Goal: Communication & Community: Answer question/provide support

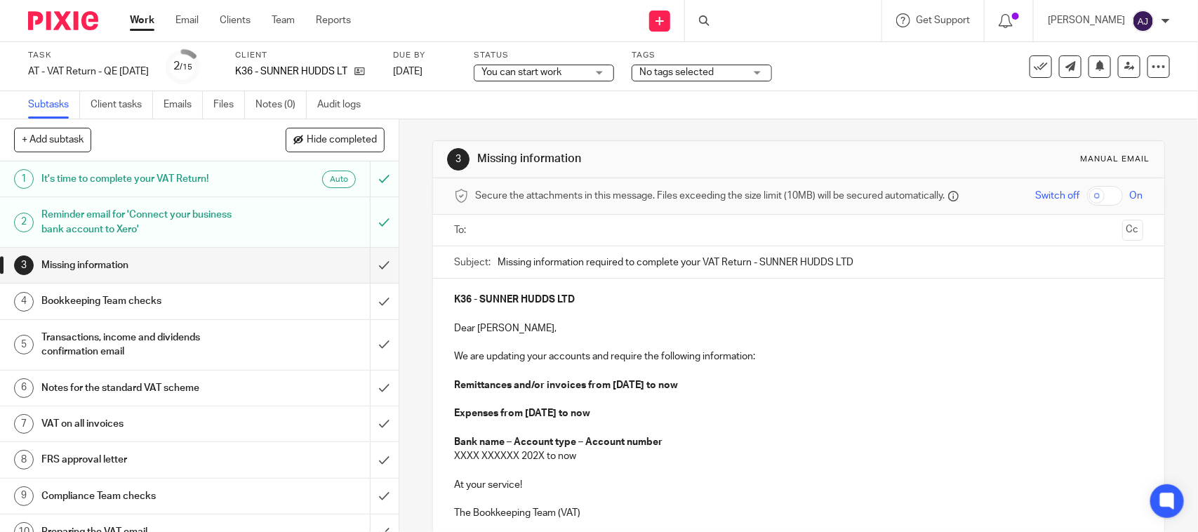
click at [942, 138] on div "3 Missing information Manual email Secure the attachments in this message. File…" at bounding box center [798, 388] width 732 height 538
click at [925, 112] on div "Subtasks Client tasks Emails Files Notes (0) Audit logs" at bounding box center [599, 105] width 1198 height 28
click at [454, 418] on strong "Expenses from 01st June 2025 to now" at bounding box center [522, 414] width 136 height 10
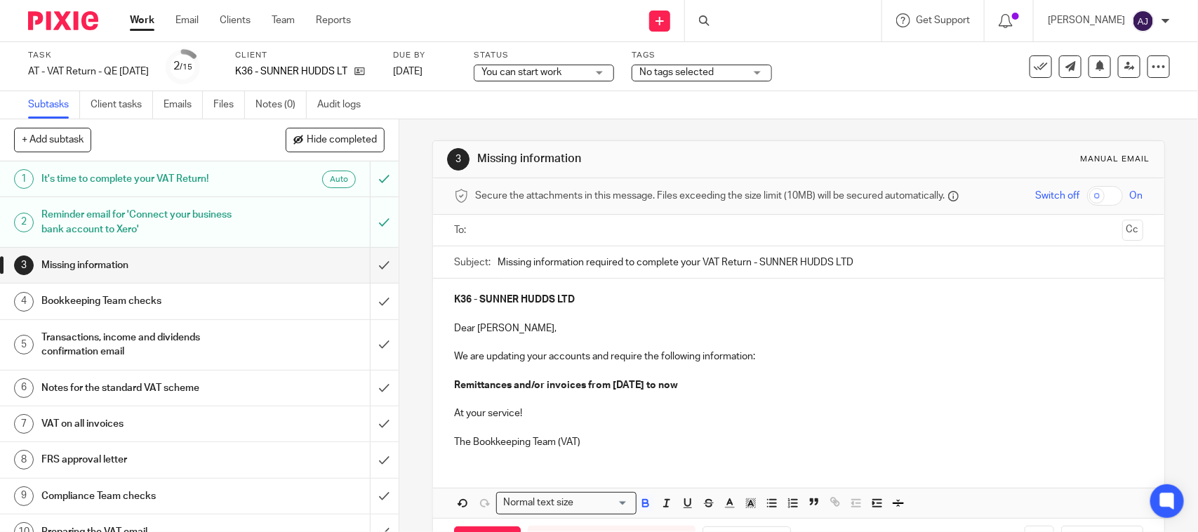
click at [781, 388] on p "Remittances and/or invoices from 01st June 2025 to now" at bounding box center [798, 385] width 689 height 14
click at [616, 300] on p "K36 - SUNNER HUDDS LTD" at bounding box center [798, 300] width 689 height 14
click at [608, 219] on ul at bounding box center [799, 230] width 645 height 23
click at [612, 230] on input "text" at bounding box center [798, 231] width 636 height 16
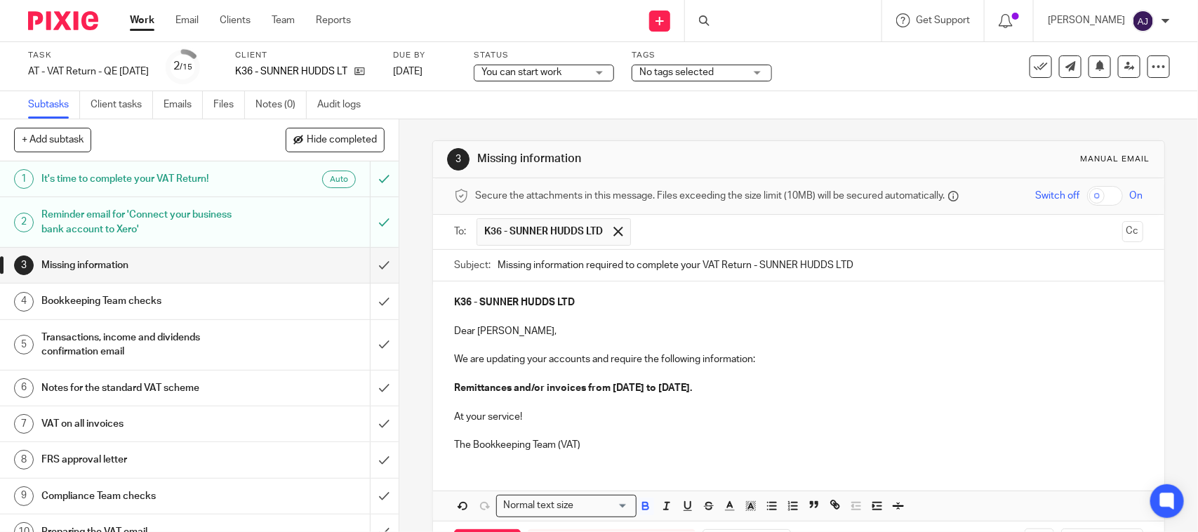
click at [637, 458] on div "K36 - SUNNER HUDDS LTD Dear Raman, We are updating your accounts and require th…" at bounding box center [798, 372] width 731 height 181
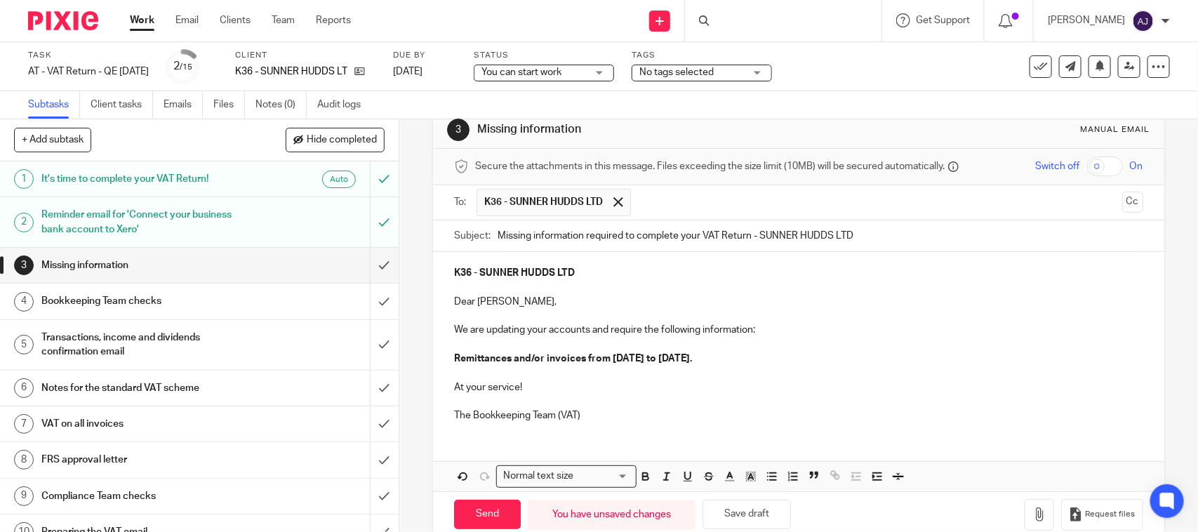
scroll to position [58, 0]
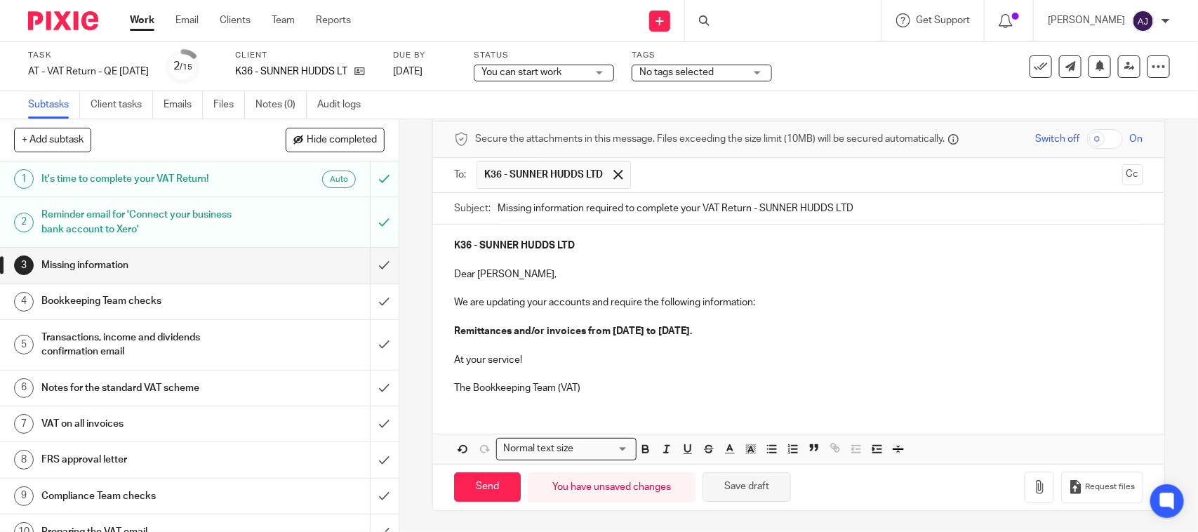
click at [748, 487] on button "Save draft" at bounding box center [747, 488] width 88 height 30
click at [513, 491] on input "Send" at bounding box center [487, 488] width 67 height 30
type input "Sent"
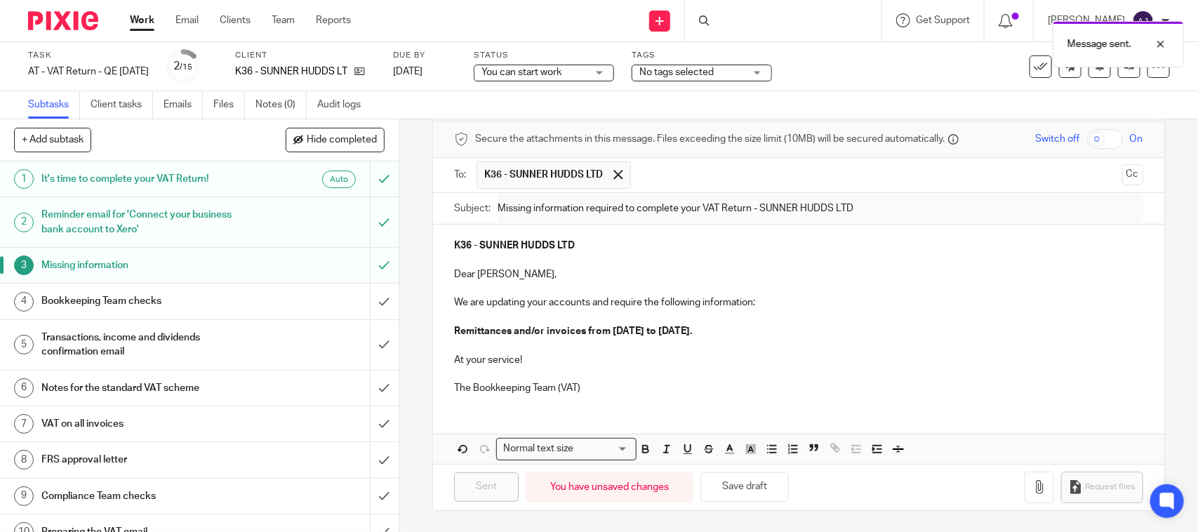
click at [562, 70] on span "You can start work" at bounding box center [522, 72] width 80 height 10
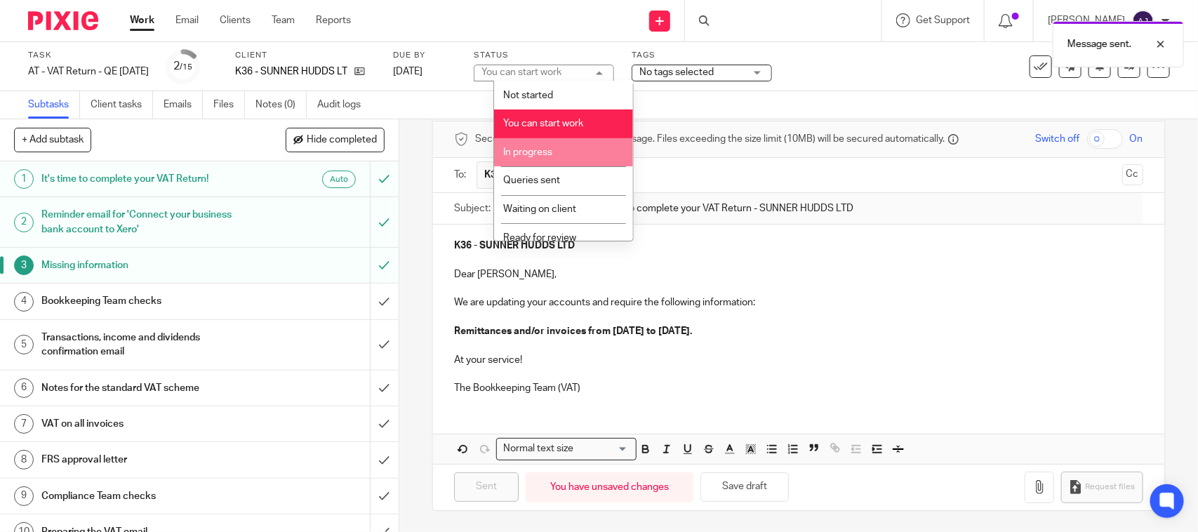
click at [553, 153] on span "In progress" at bounding box center [527, 152] width 49 height 10
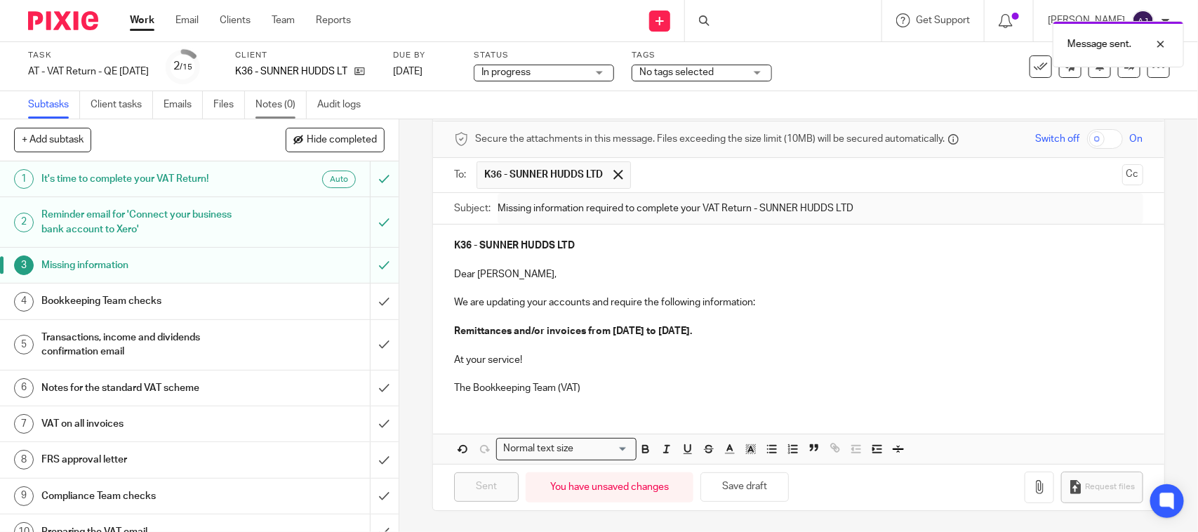
click at [262, 110] on link "Notes (0)" at bounding box center [281, 104] width 51 height 27
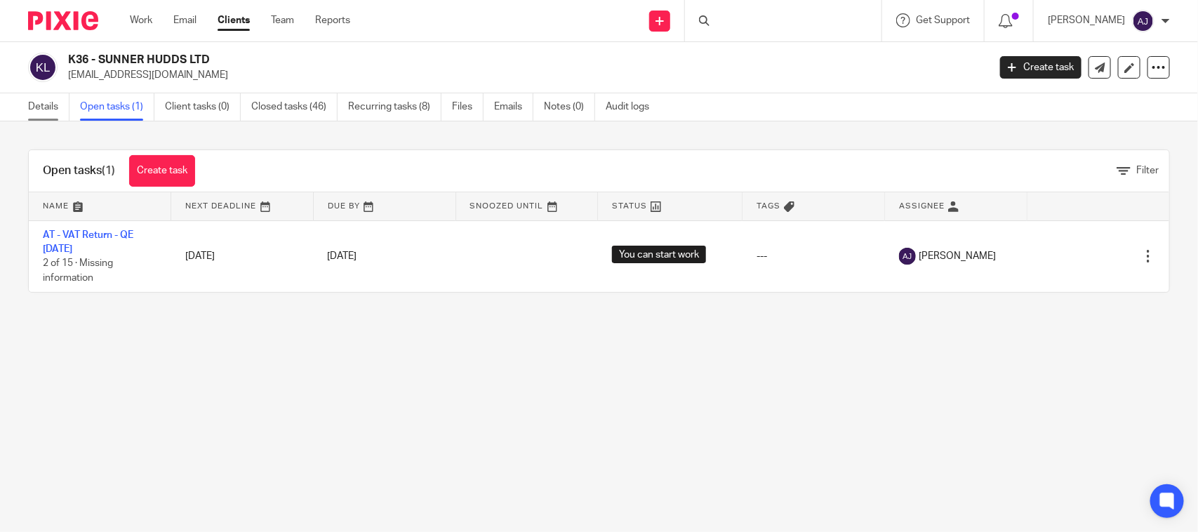
click at [34, 117] on link "Details" at bounding box center [48, 106] width 41 height 27
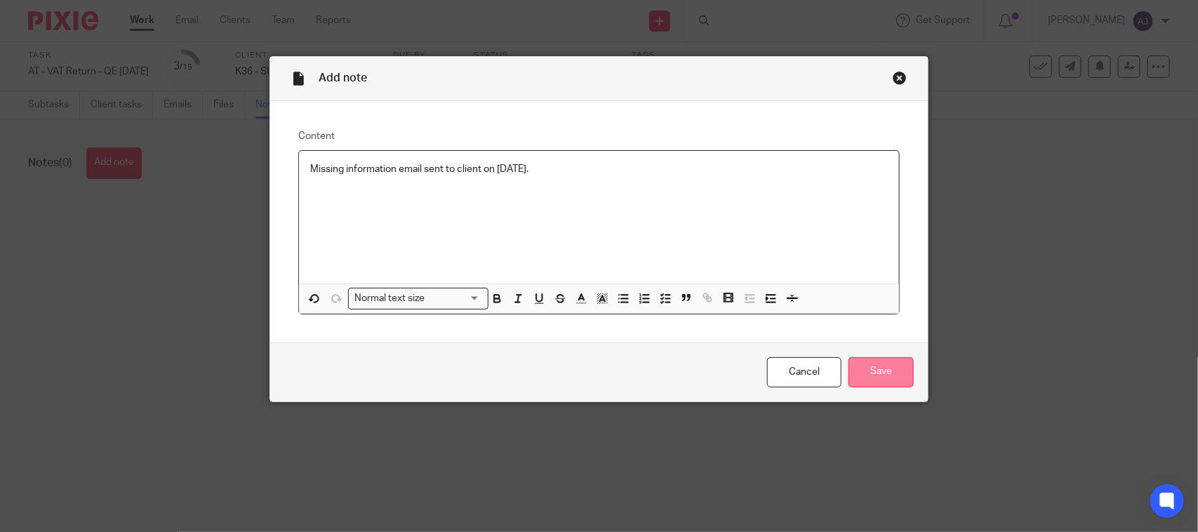
click at [868, 373] on input "Save" at bounding box center [881, 372] width 65 height 30
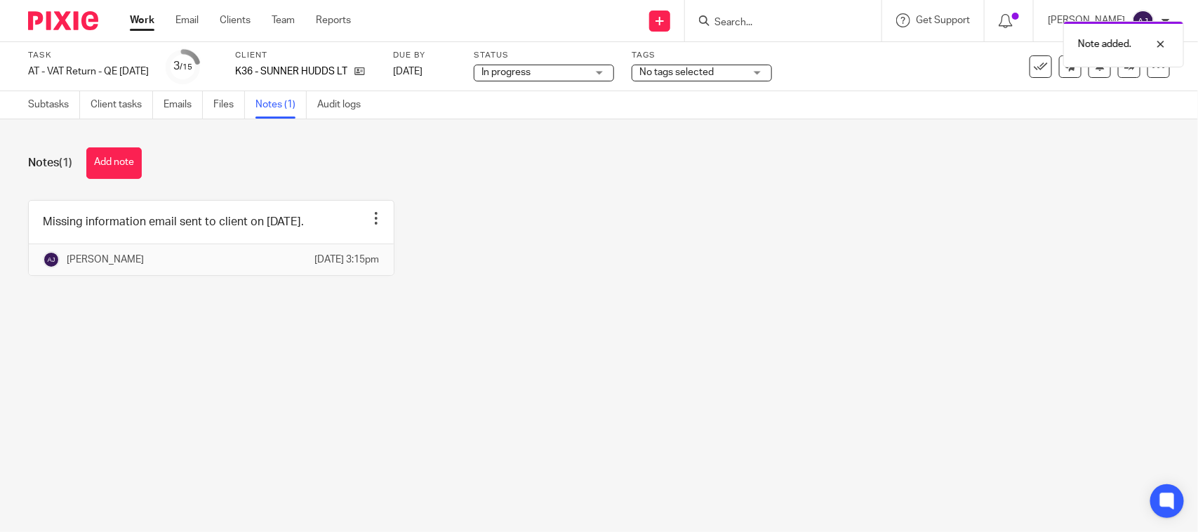
click at [25, 106] on div "Subtasks Client tasks Emails Files Notes (1) Audit logs" at bounding box center [198, 104] width 396 height 27
click at [40, 105] on link "Subtasks" at bounding box center [54, 104] width 52 height 27
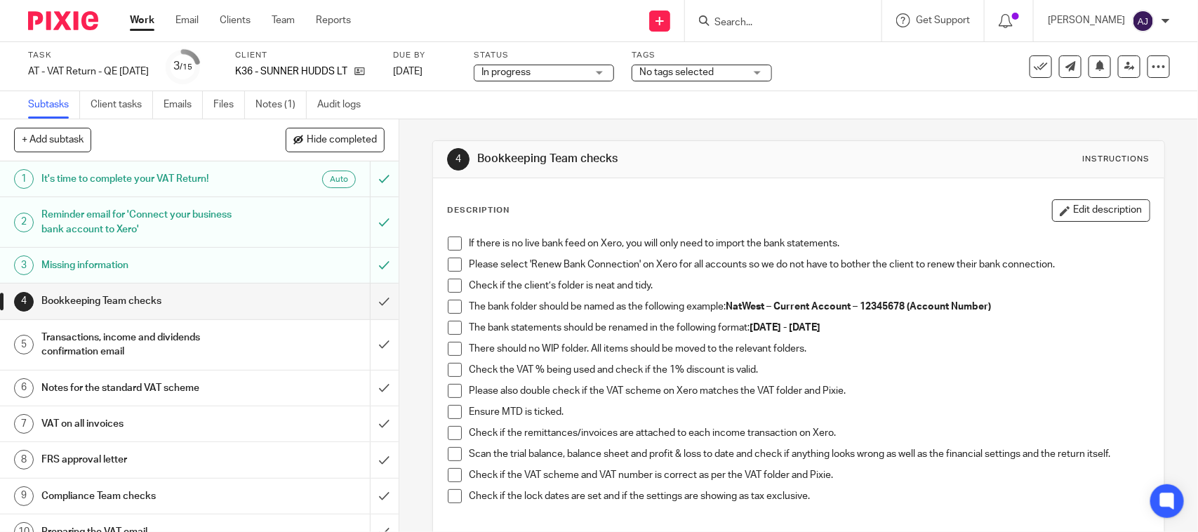
scroll to position [88, 0]
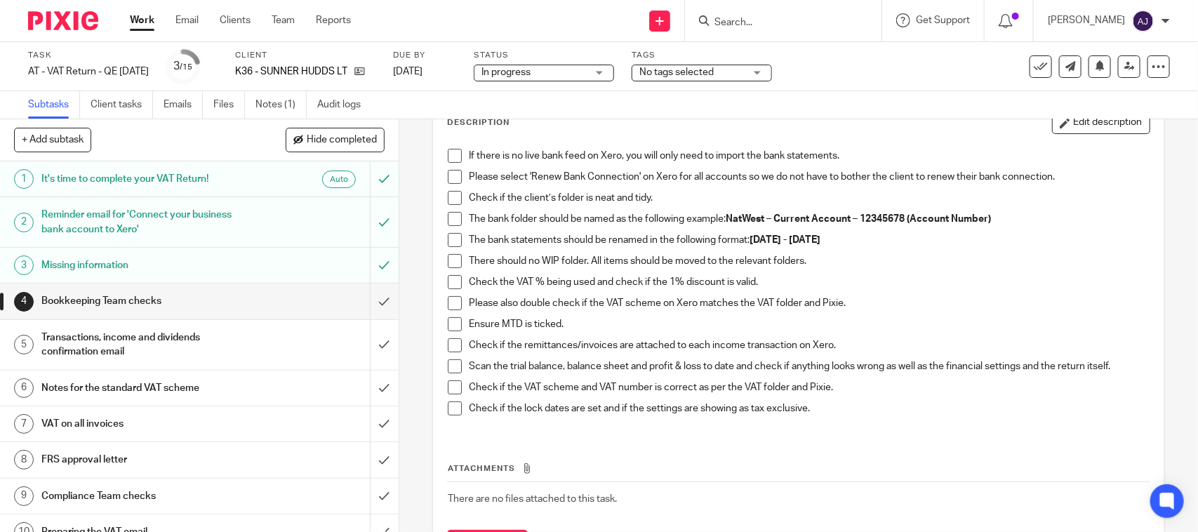
click at [442, 152] on div "If there is no live bank feed on Xero, you will only need to import the bank st…" at bounding box center [798, 287] width 715 height 291
click at [448, 157] on span at bounding box center [455, 156] width 14 height 14
click at [448, 183] on span at bounding box center [455, 177] width 14 height 14
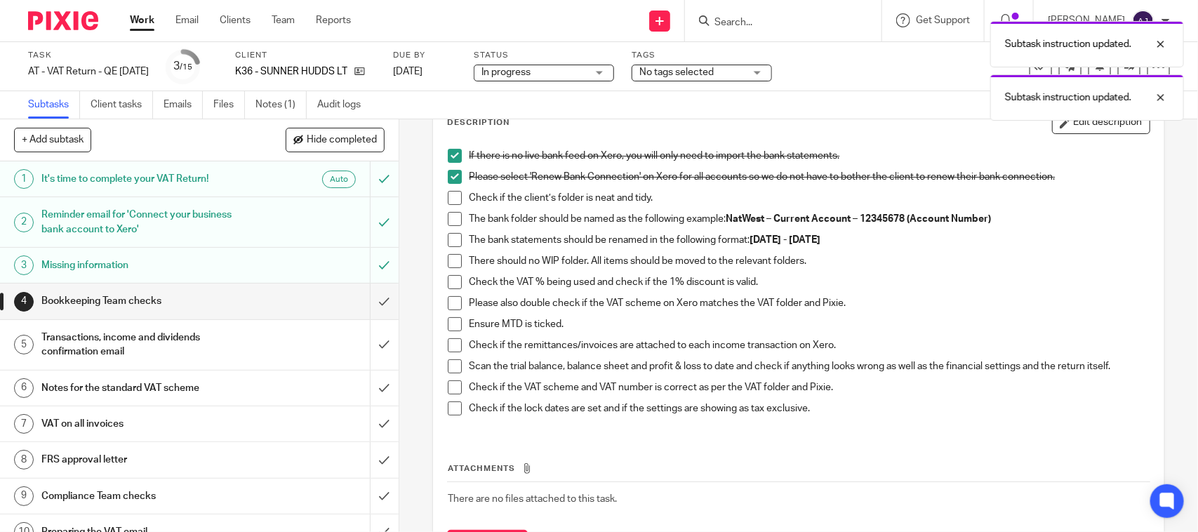
click at [448, 195] on span at bounding box center [455, 198] width 14 height 14
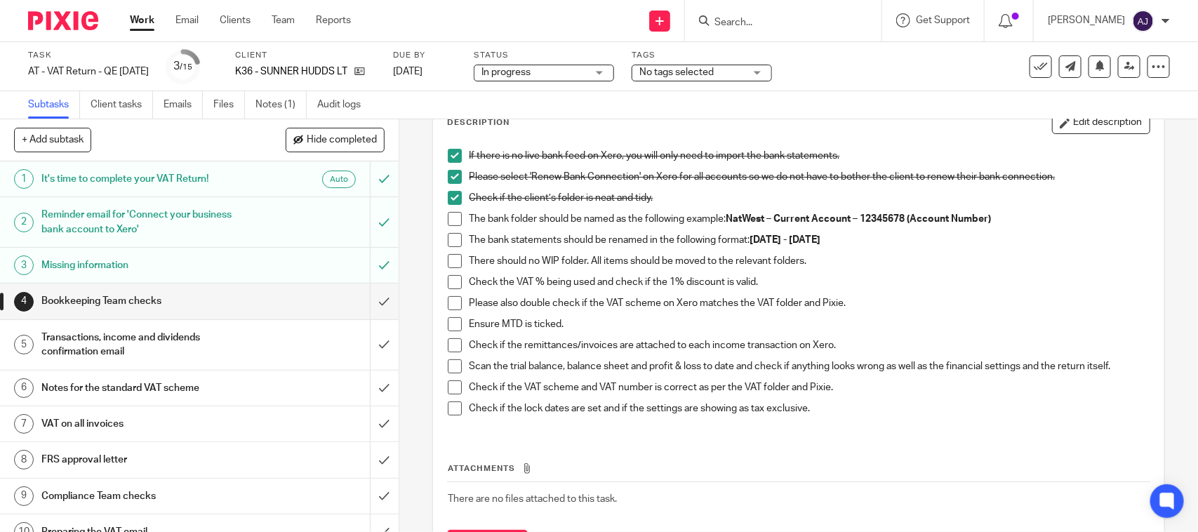
click at [448, 216] on span at bounding box center [455, 219] width 14 height 14
click at [448, 237] on span at bounding box center [455, 240] width 14 height 14
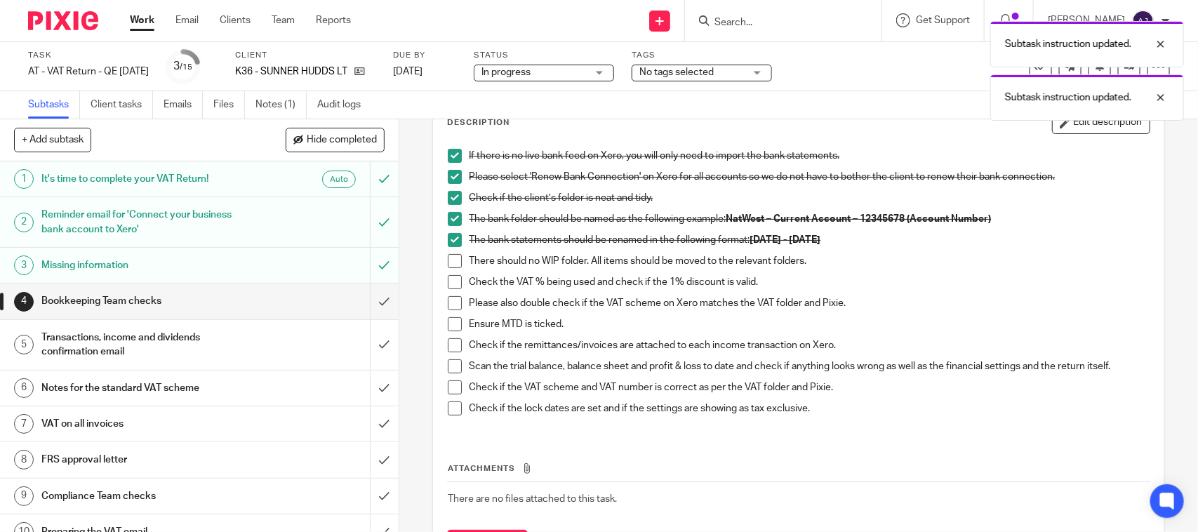
click at [448, 258] on span at bounding box center [455, 261] width 14 height 14
click at [448, 282] on span at bounding box center [455, 282] width 14 height 14
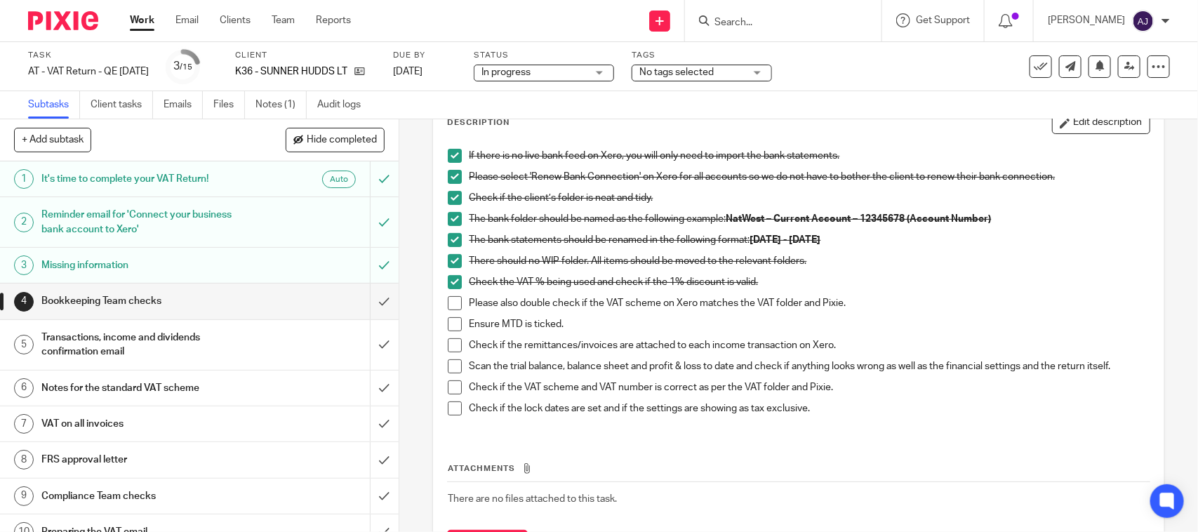
click at [451, 304] on span at bounding box center [455, 303] width 14 height 14
click at [458, 324] on li "Ensure MTD is ticked." at bounding box center [798, 327] width 701 height 21
click at [455, 323] on span at bounding box center [455, 324] width 14 height 14
click at [453, 364] on span at bounding box center [455, 366] width 14 height 14
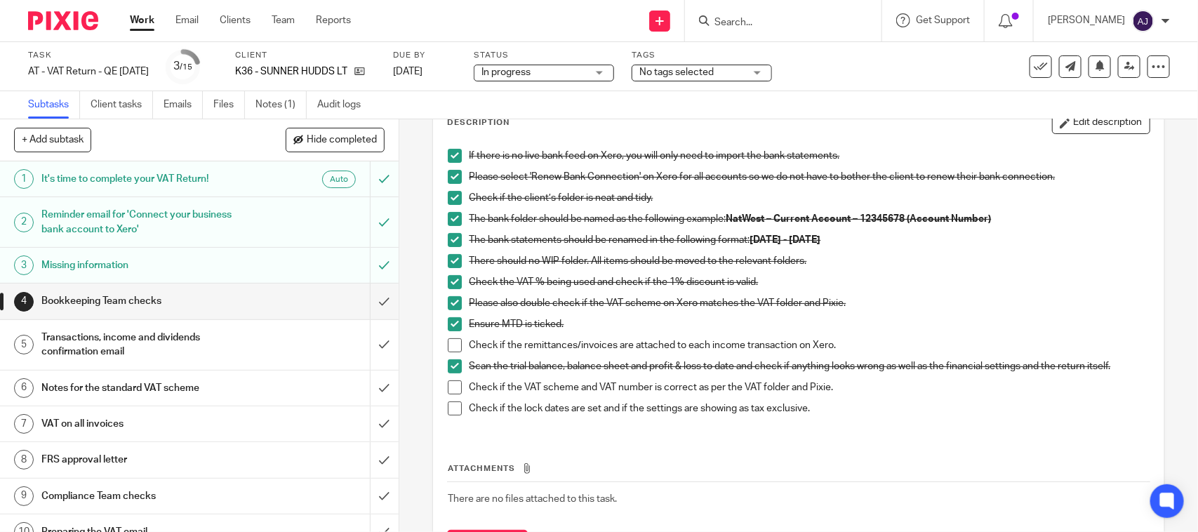
click at [449, 385] on span at bounding box center [455, 388] width 14 height 14
click at [448, 399] on li "Check if the VAT scheme and VAT number is correct as per the VAT folder and Pix…" at bounding box center [798, 391] width 701 height 21
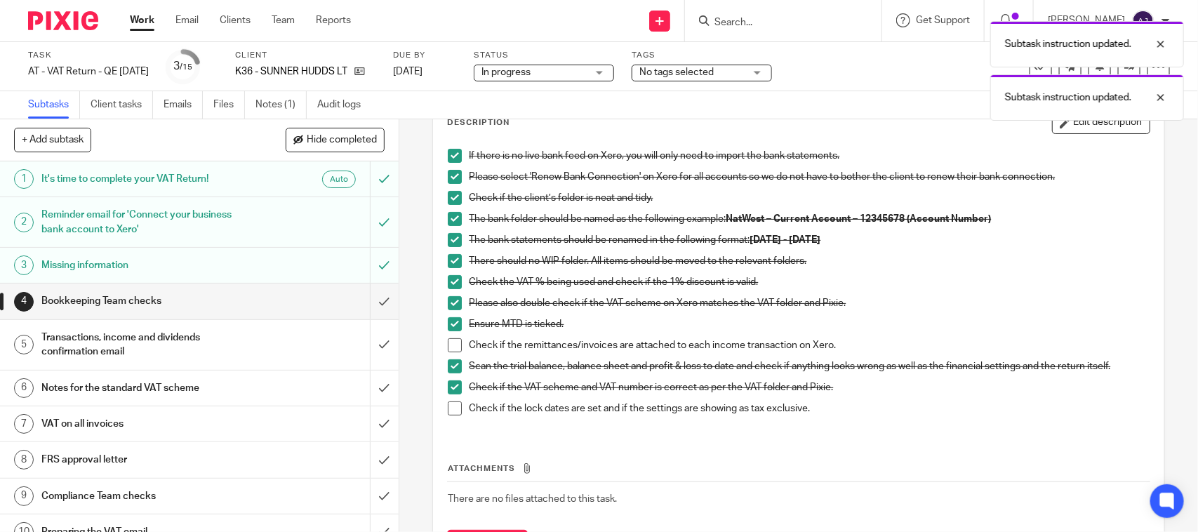
click at [448, 411] on span at bounding box center [455, 409] width 14 height 14
click at [453, 346] on span at bounding box center [455, 345] width 14 height 14
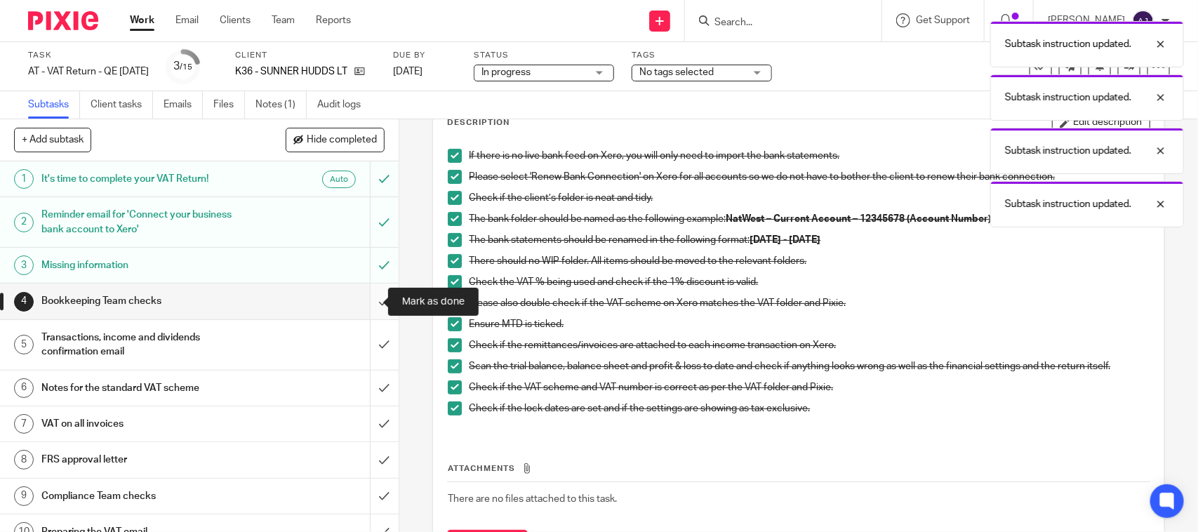
click at [369, 308] on input "submit" at bounding box center [199, 301] width 399 height 35
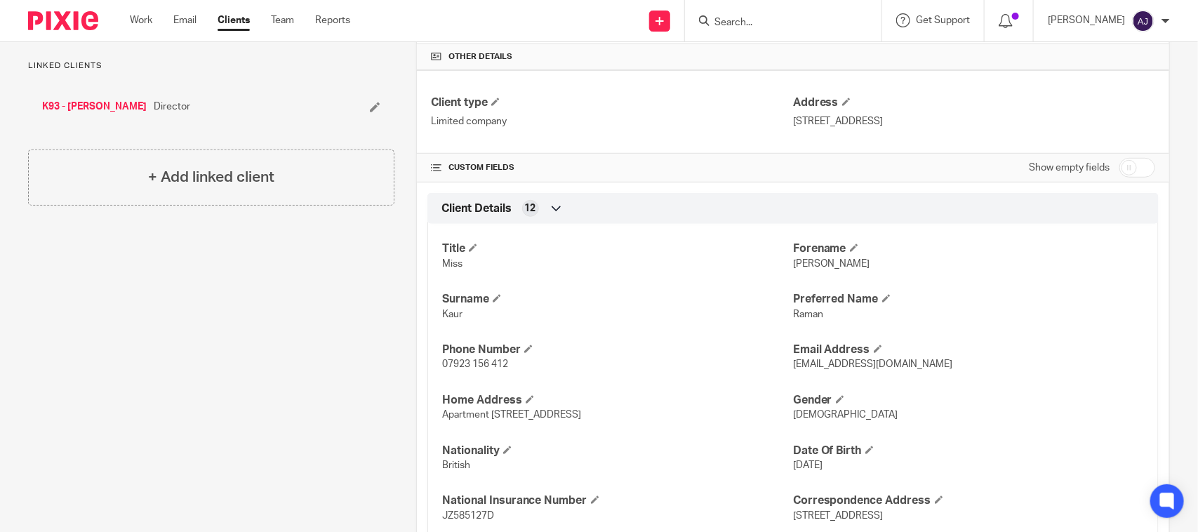
scroll to position [328, 0]
click at [806, 316] on span "Raman" at bounding box center [808, 315] width 30 height 10
copy span "Raman"
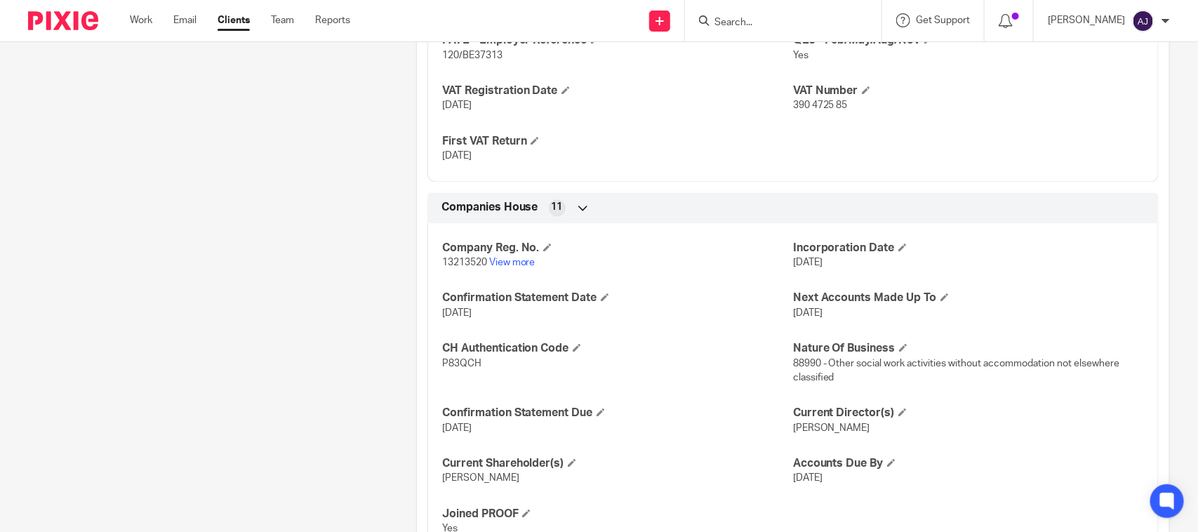
scroll to position [1350, 0]
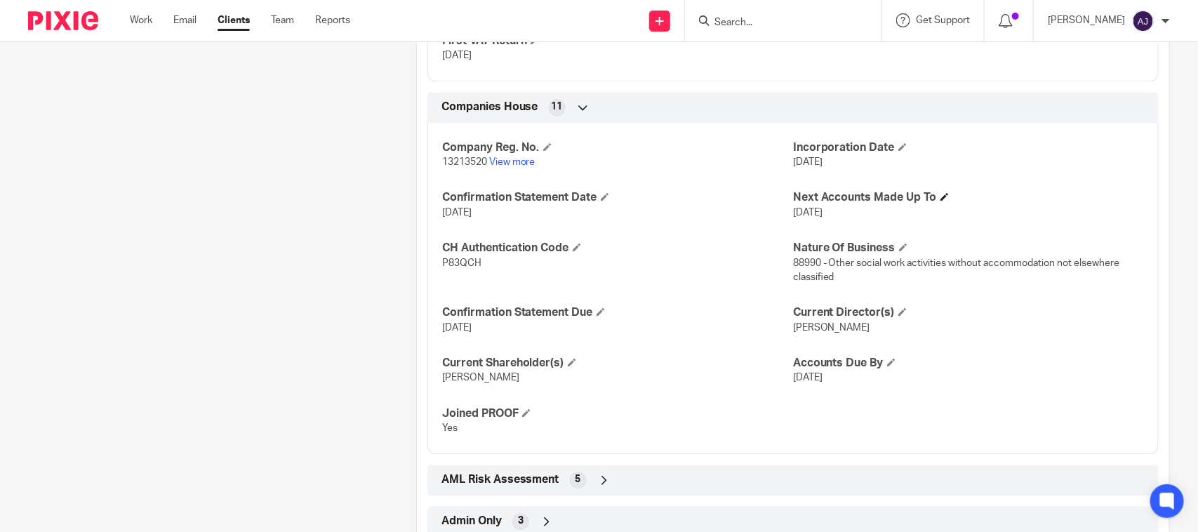
scroll to position [1262, 0]
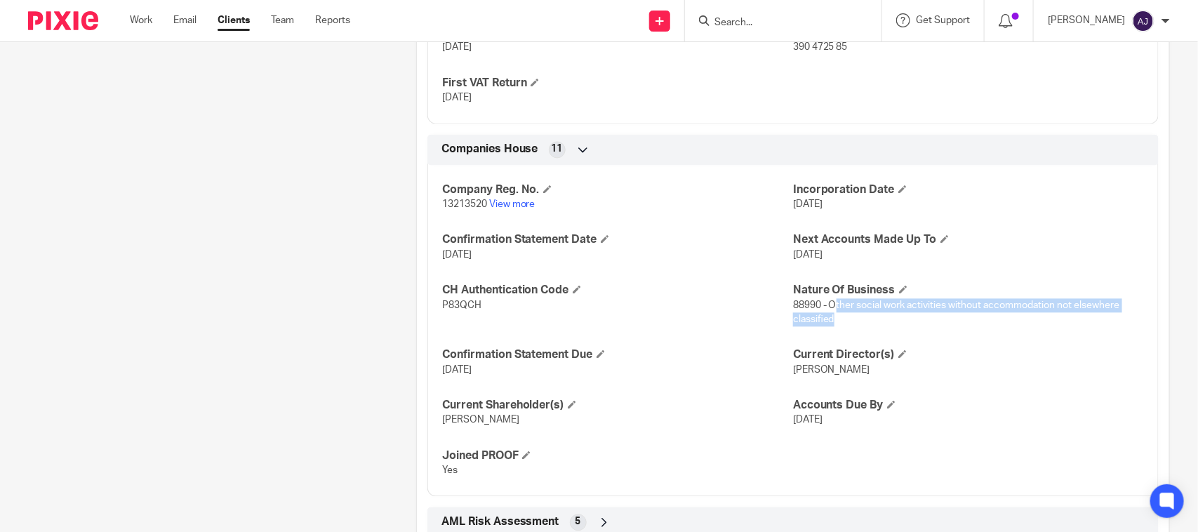
drag, startPoint x: 826, startPoint y: 302, endPoint x: 1039, endPoint y: 324, distance: 213.8
click at [1039, 324] on p "88990 - Other social work activities without accommodation not elsewhere classi…" at bounding box center [968, 312] width 351 height 29
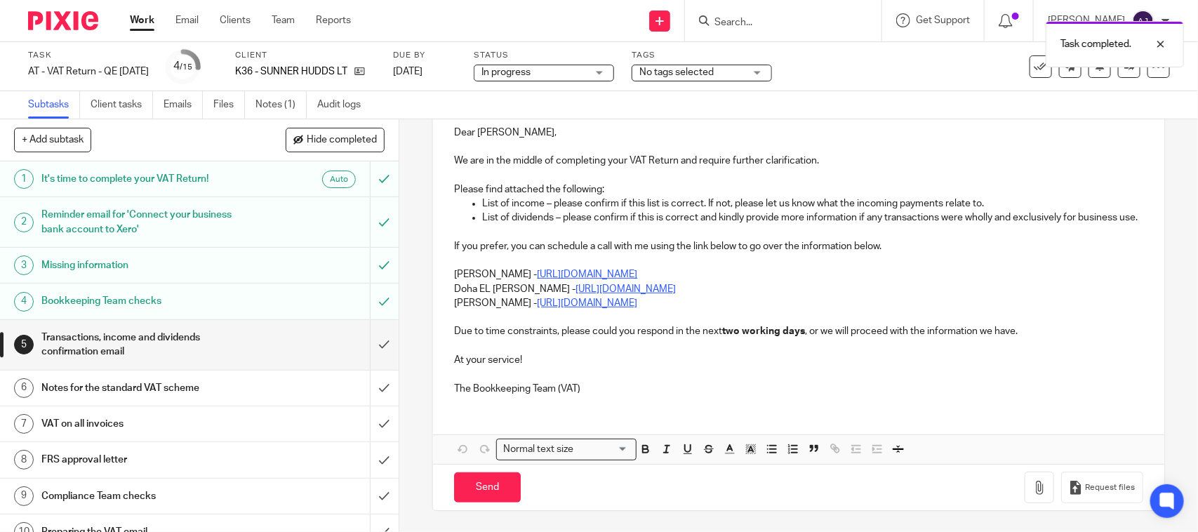
scroll to position [211, 0]
click at [482, 211] on p "List of dividends – please confirm if this is correct and kindly provide more i…" at bounding box center [812, 218] width 661 height 14
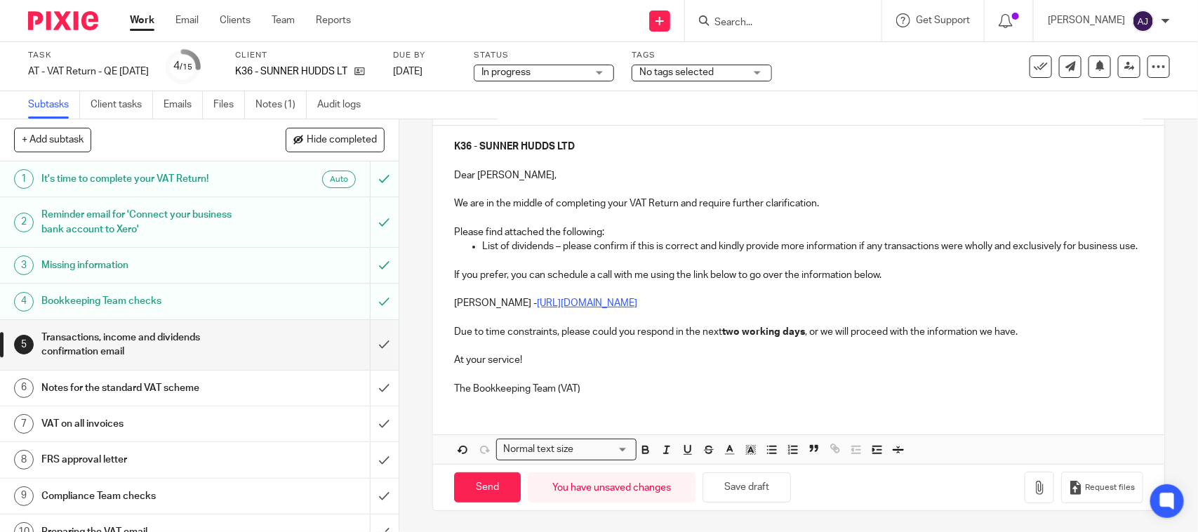
scroll to position [81, 0]
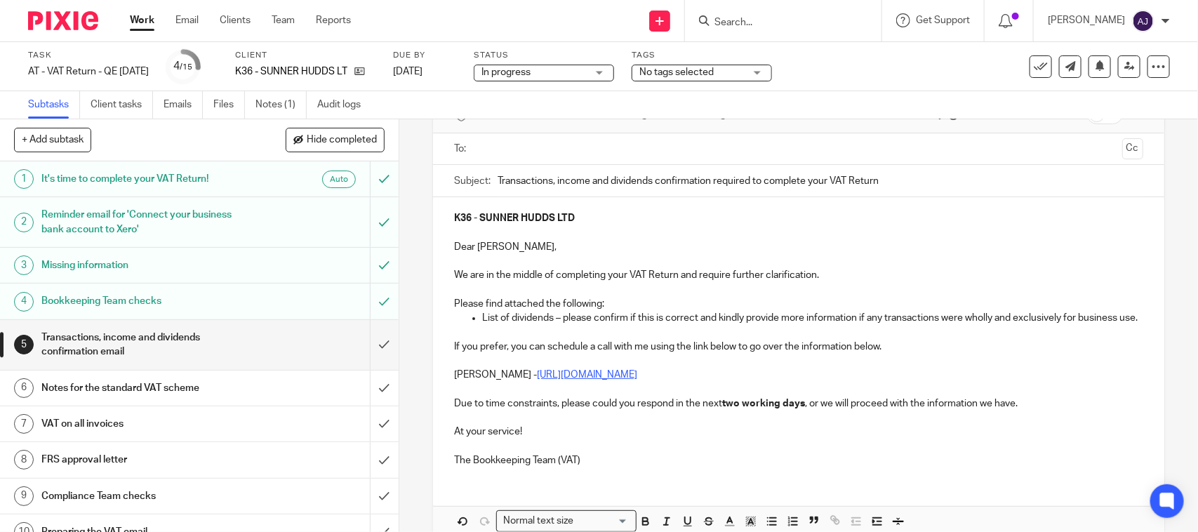
click at [613, 222] on p "K36 - SUNNER HUDDS LTD" at bounding box center [798, 218] width 689 height 14
copy strong "SUNNER HUDDS LTD"
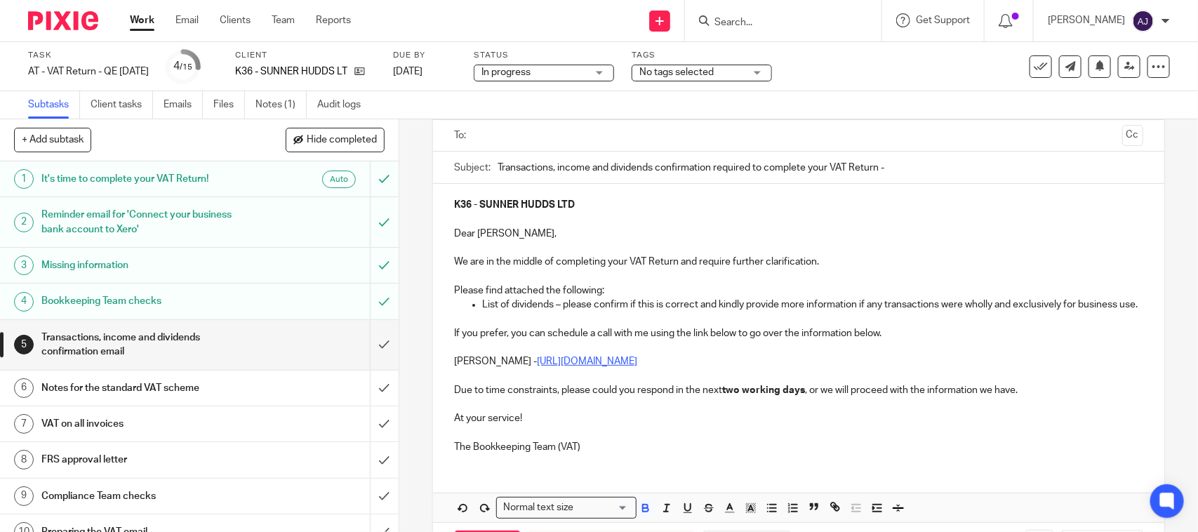
paste input "SUNNER HUDDS LTD"
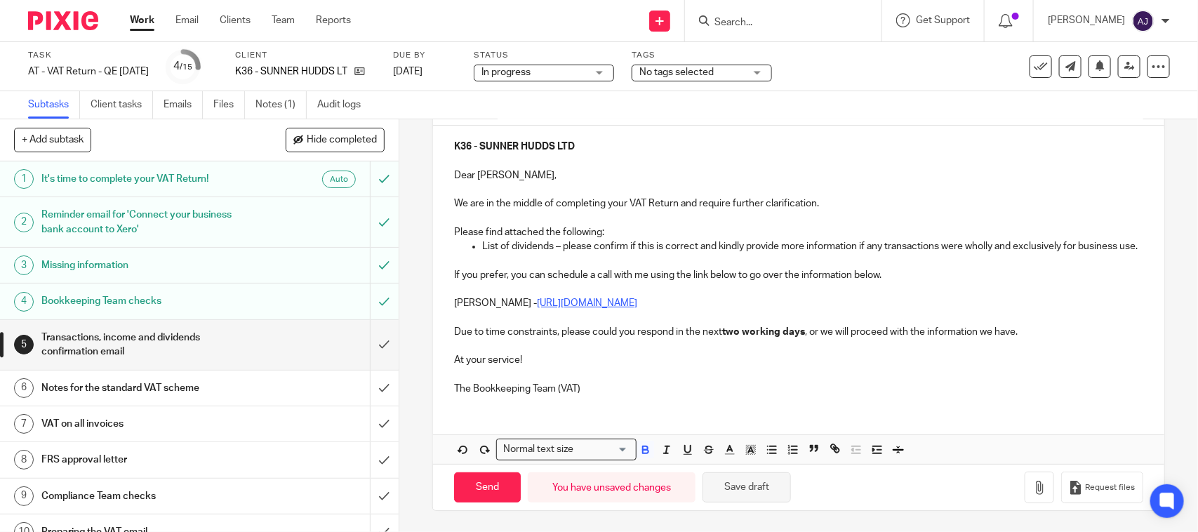
scroll to position [169, 0]
type input "Transactions, income and dividends confirmation required to complete your VAT R…"
click at [746, 489] on button "Save draft" at bounding box center [747, 488] width 88 height 30
click at [1033, 491] on icon "button" at bounding box center [1040, 488] width 14 height 14
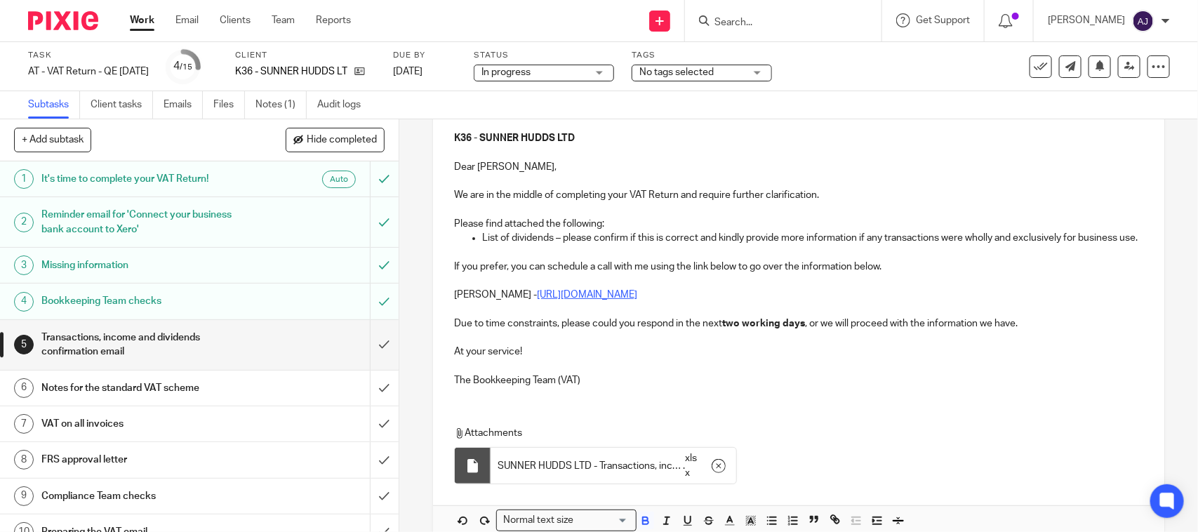
scroll to position [0, 0]
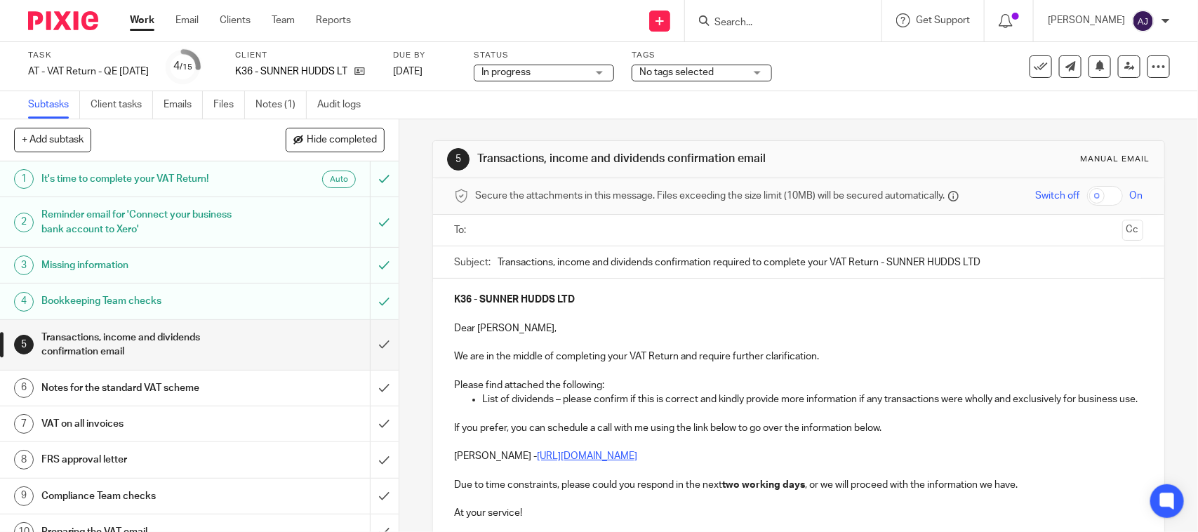
click at [606, 234] on input "text" at bounding box center [798, 231] width 636 height 16
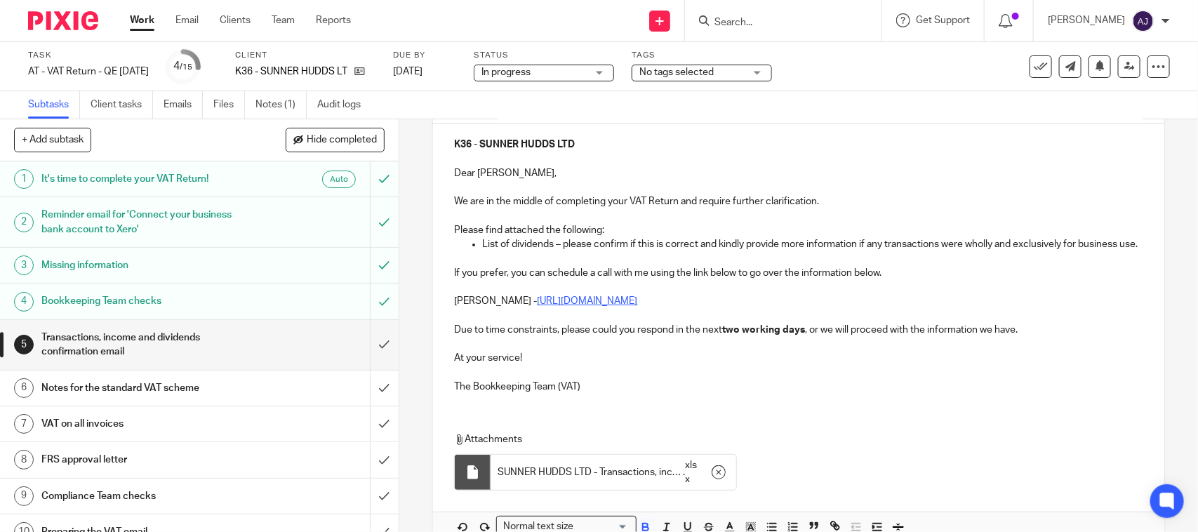
scroll to position [253, 0]
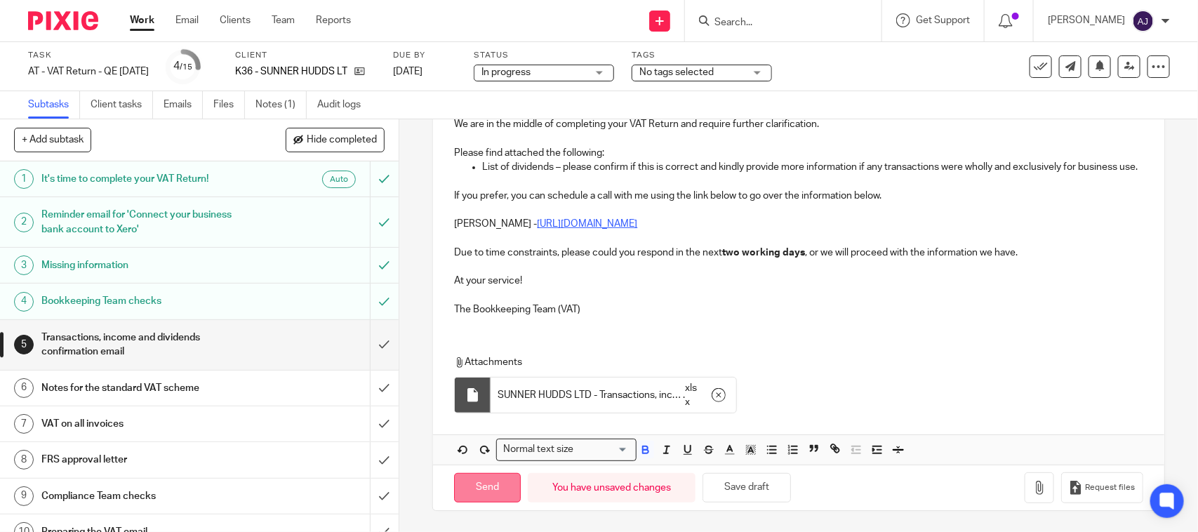
click at [489, 490] on input "Send" at bounding box center [487, 488] width 67 height 30
type input "Sent"
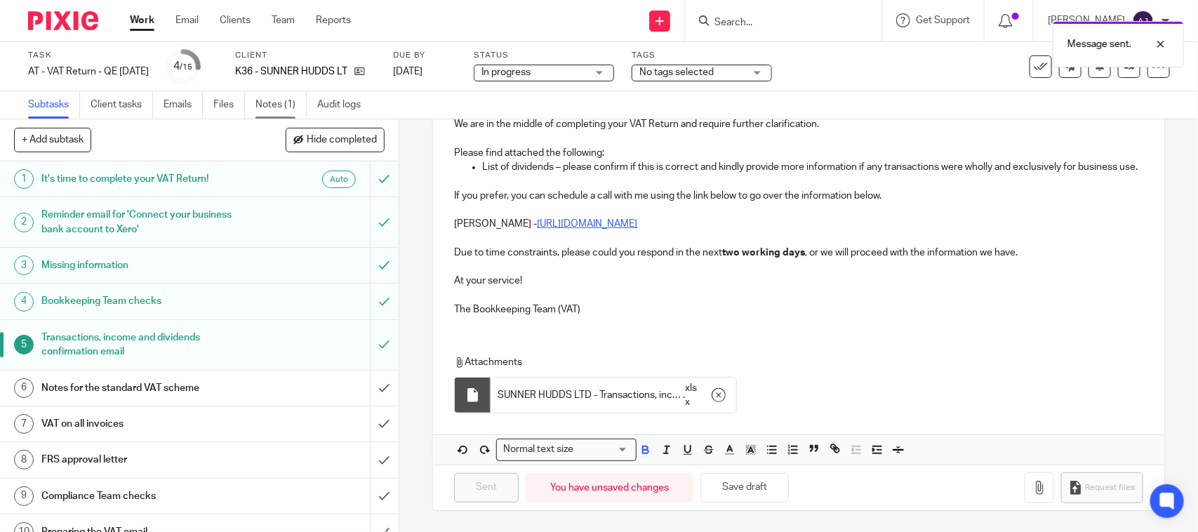
click at [281, 97] on link "Notes (1)" at bounding box center [281, 104] width 51 height 27
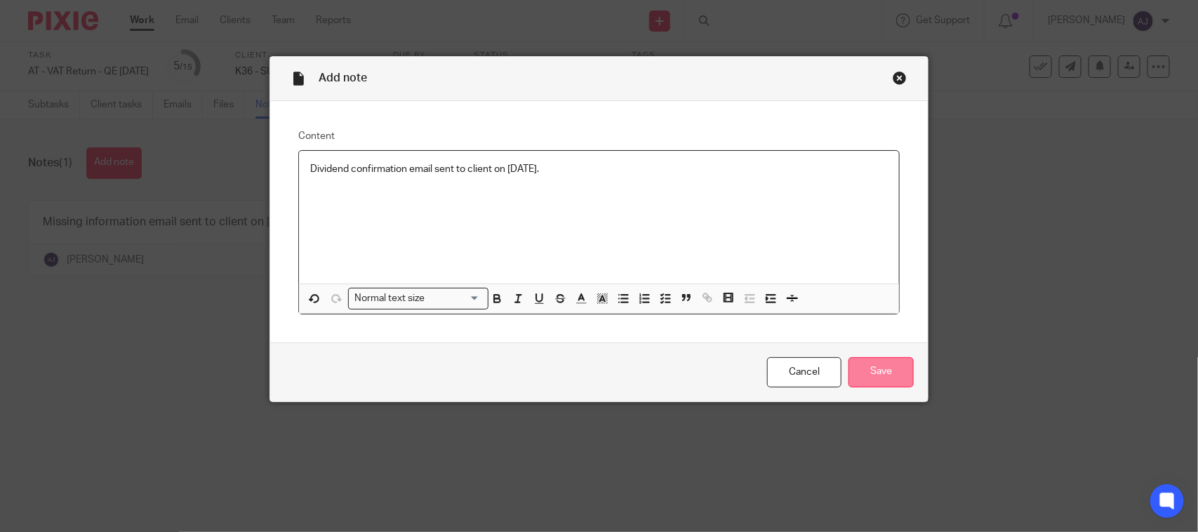
click at [850, 364] on input "Save" at bounding box center [881, 372] width 65 height 30
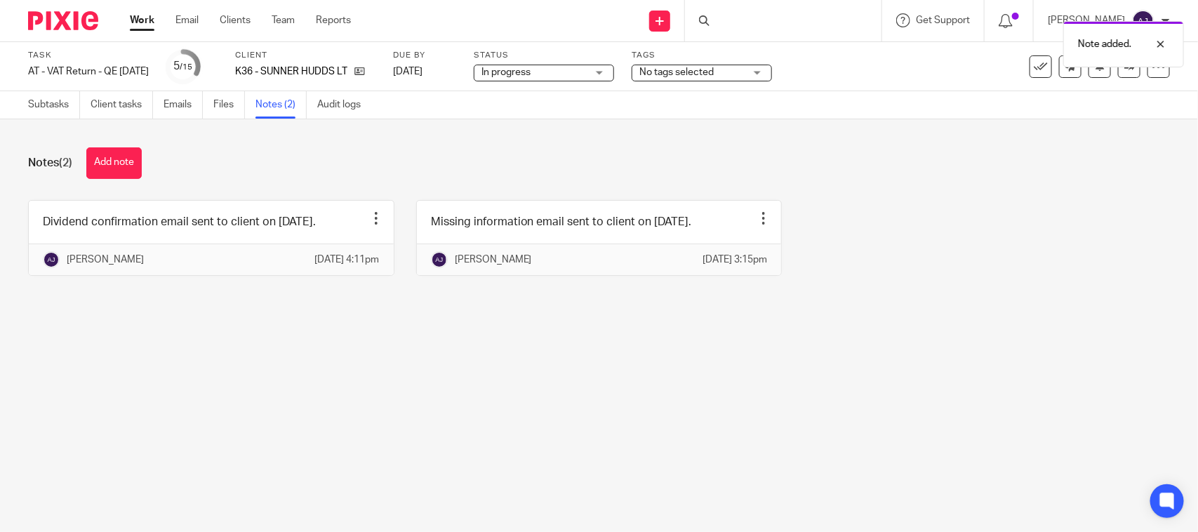
click at [587, 75] on span "In progress" at bounding box center [534, 72] width 105 height 15
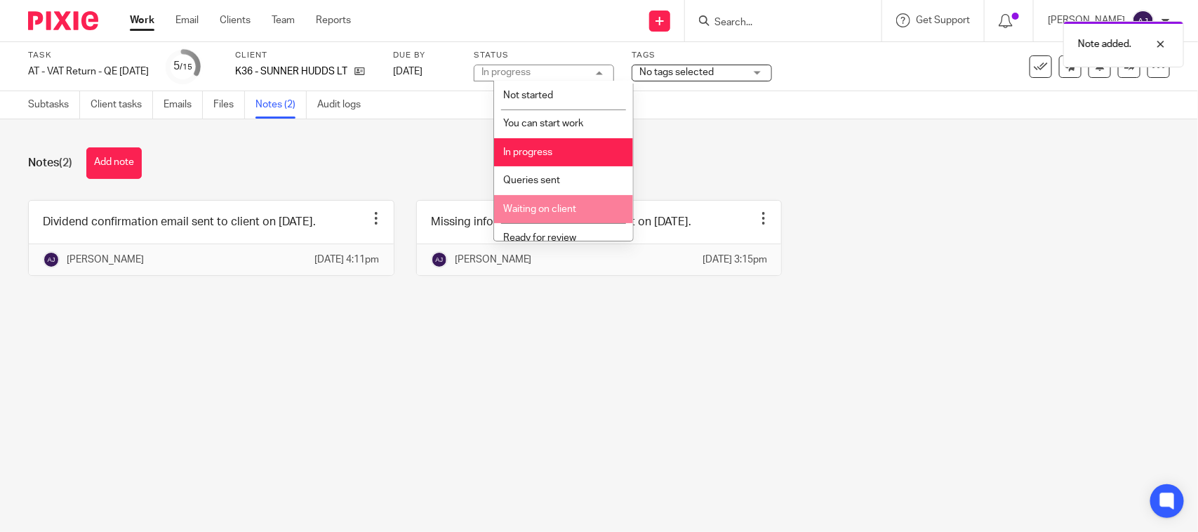
click at [564, 195] on li "Waiting on client" at bounding box center [563, 209] width 139 height 29
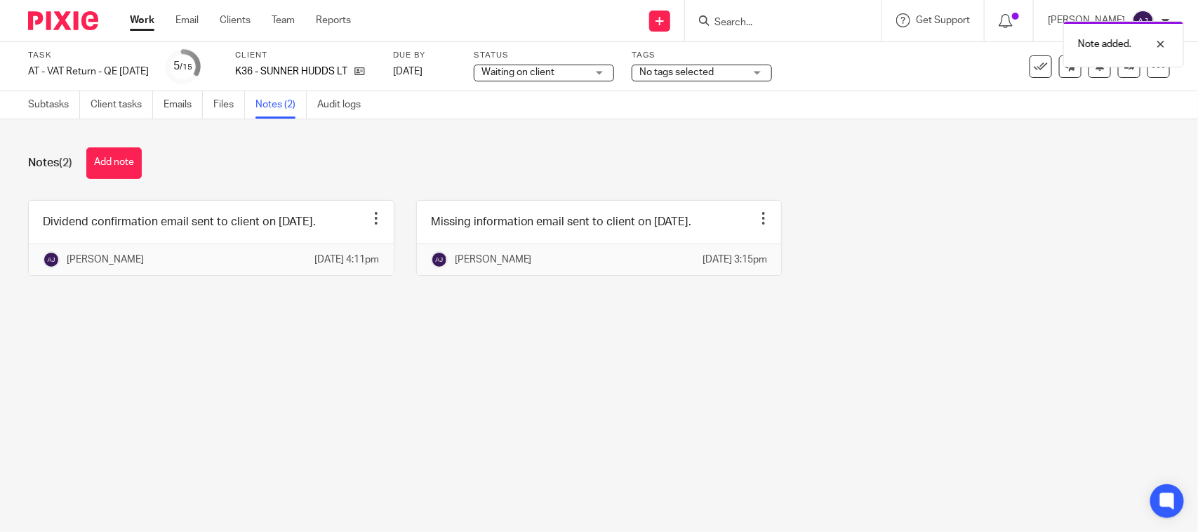
click at [569, 81] on div "Status Waiting on client Waiting on client Not started You can start work In pr…" at bounding box center [544, 67] width 140 height 34
click at [555, 71] on span "Waiting on client" at bounding box center [518, 72] width 73 height 10
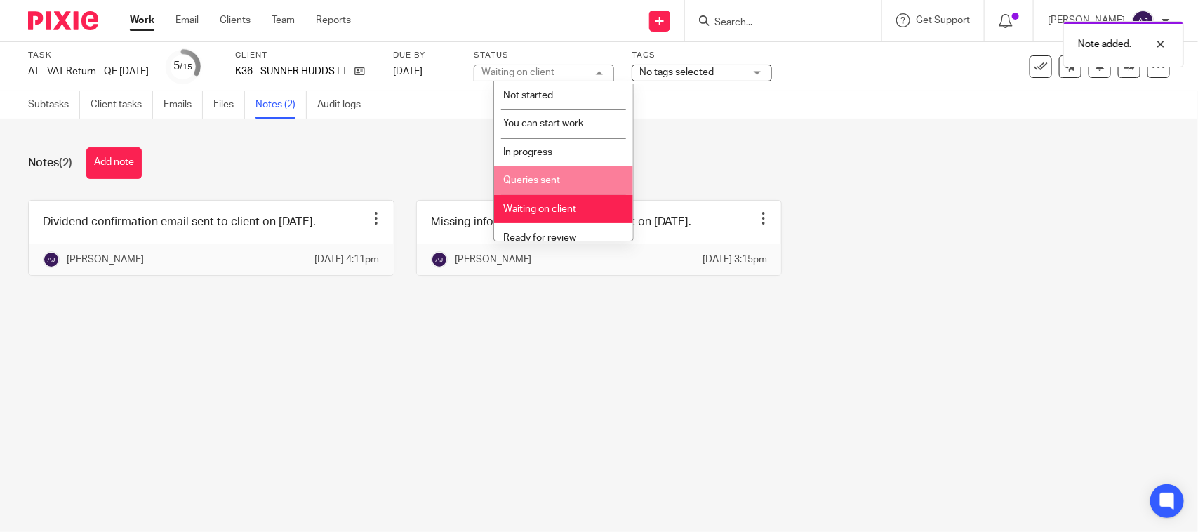
click at [550, 183] on span "Queries sent" at bounding box center [531, 181] width 57 height 10
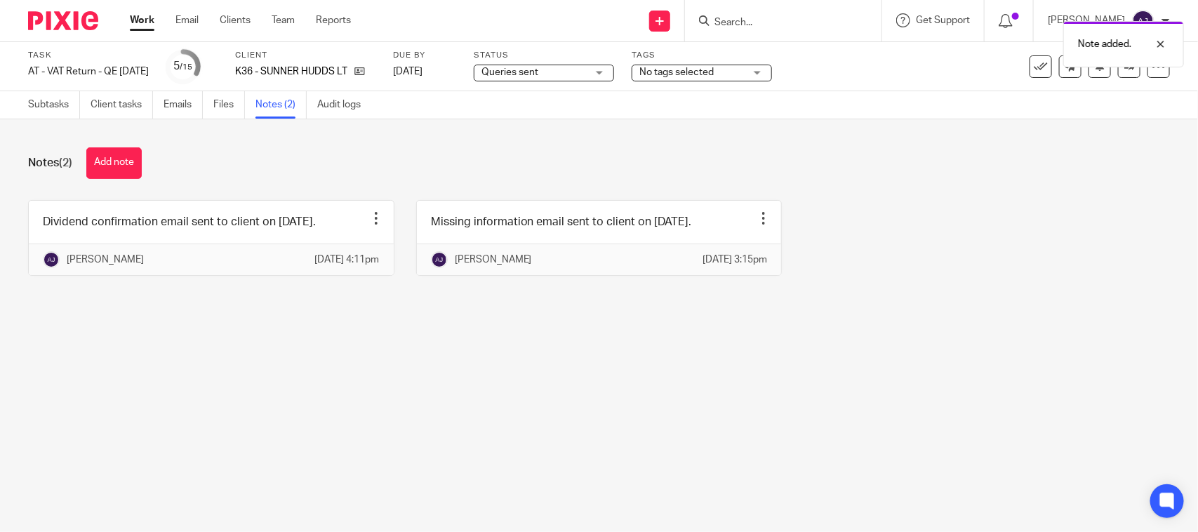
click at [560, 166] on div "Notes (2) Add note" at bounding box center [599, 163] width 1142 height 32
click at [131, 15] on link "Work" at bounding box center [142, 20] width 25 height 14
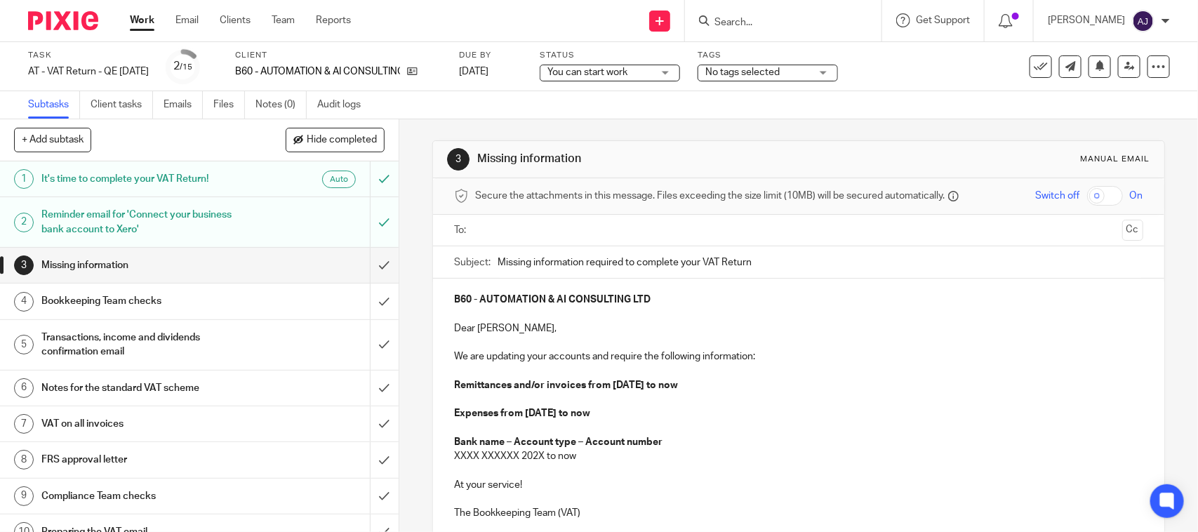
click at [653, 72] on span "You can start work" at bounding box center [600, 72] width 105 height 15
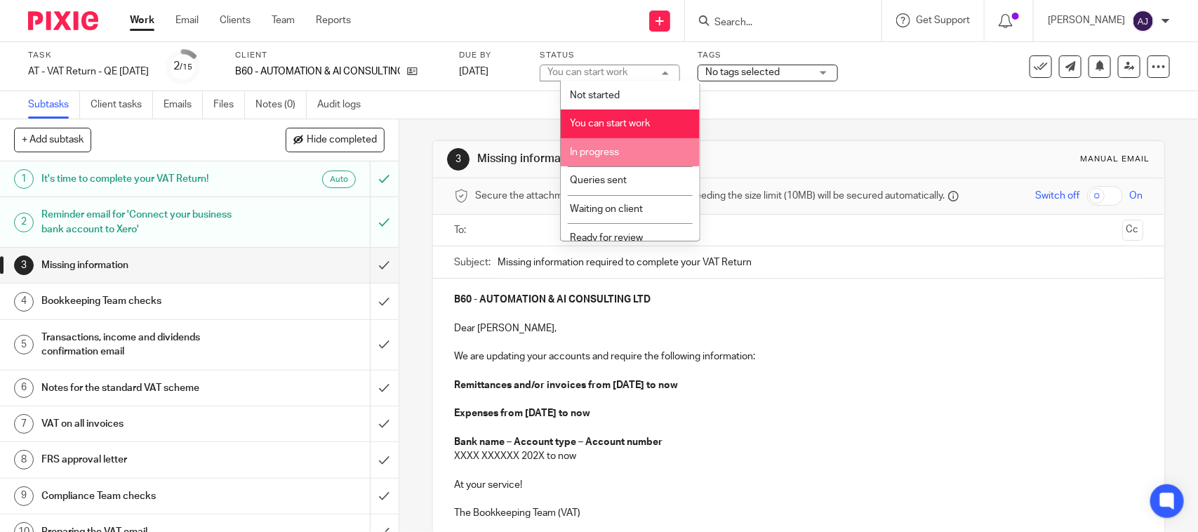
click at [623, 159] on li "In progress" at bounding box center [630, 152] width 139 height 29
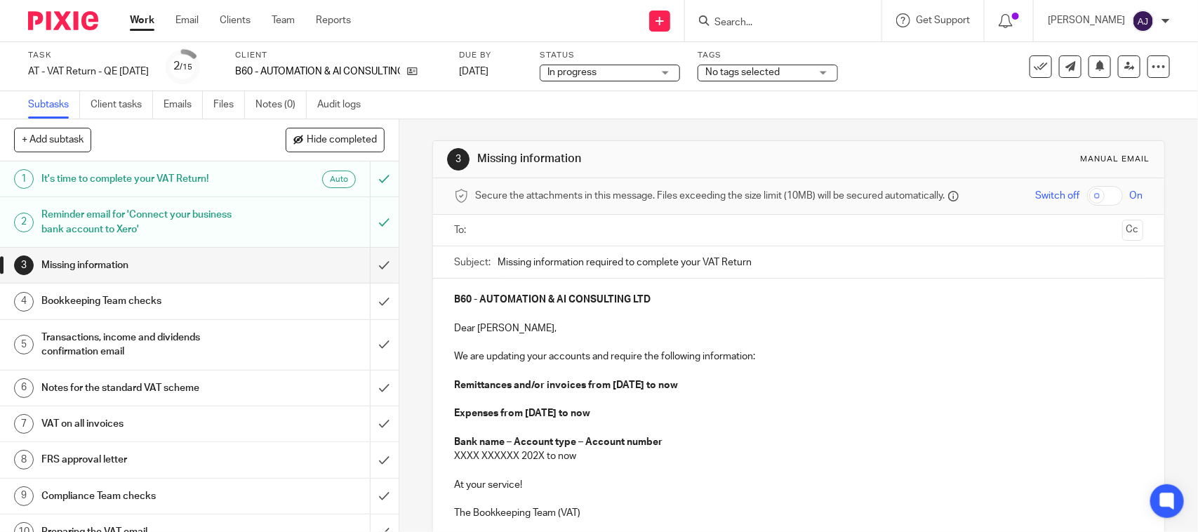
click at [635, 123] on div "3 Missing information Manual email Secure the attachments in this message. File…" at bounding box center [798, 388] width 732 height 538
